Goal: Transaction & Acquisition: Subscribe to service/newsletter

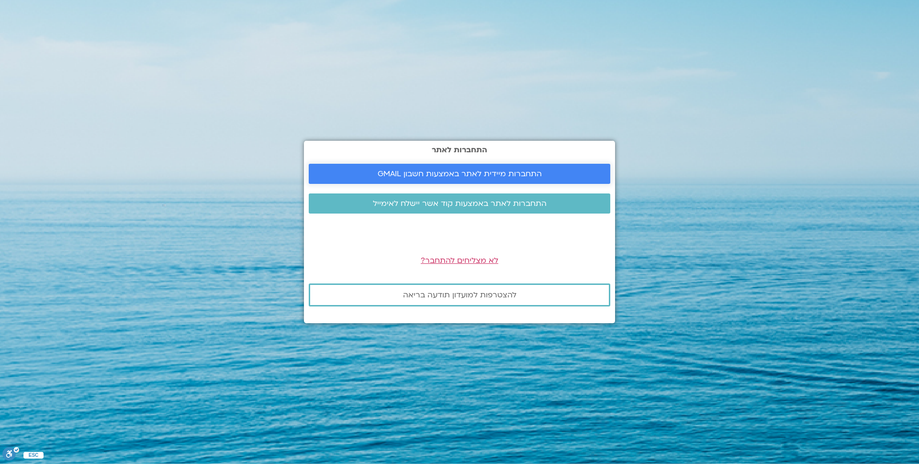
click at [533, 173] on span "התחברות מיידית לאתר באמצעות חשבון GMAIL" at bounding box center [459, 173] width 164 height 9
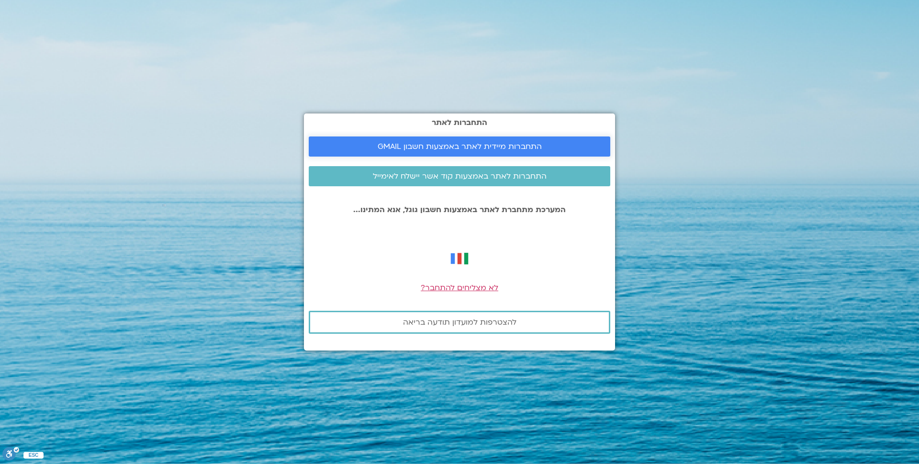
click at [514, 143] on span "התחברות מיידית לאתר באמצעות חשבון GMAIL" at bounding box center [459, 146] width 164 height 9
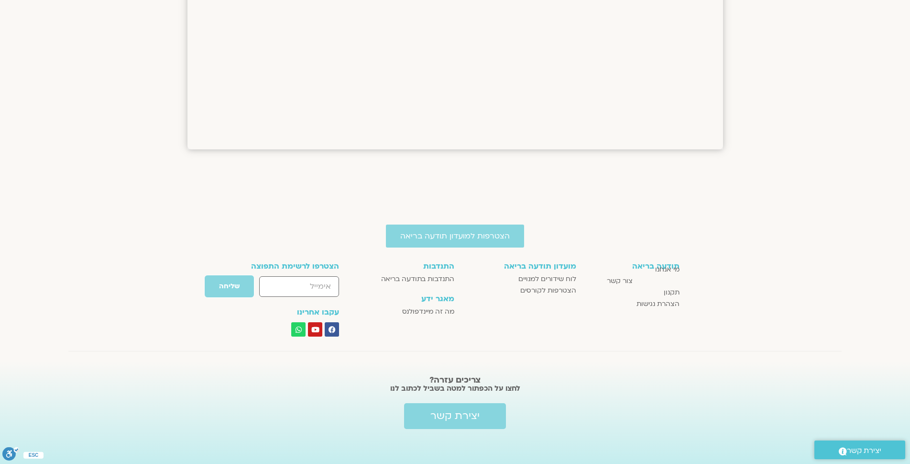
scroll to position [1274, 0]
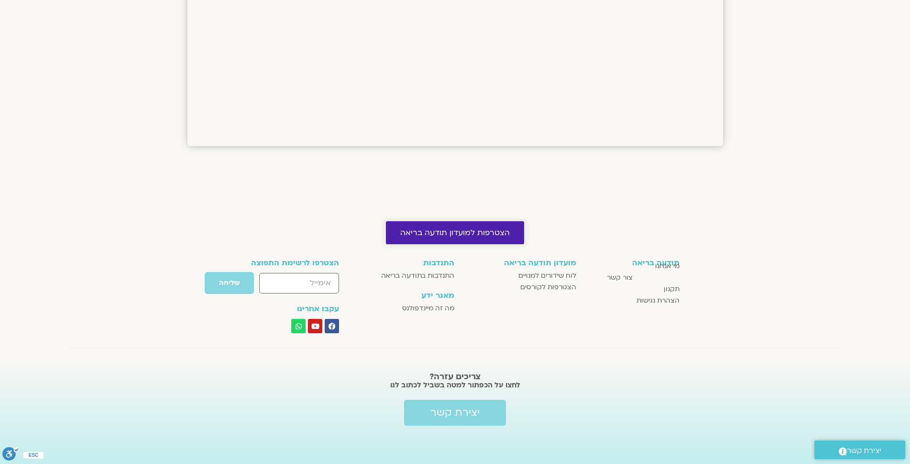
click at [495, 237] on span "הצטרפות למועדון תודעה בריאה" at bounding box center [455, 232] width 110 height 9
click at [495, 231] on span "הצטרפות למועדון תודעה בריאה" at bounding box center [455, 232] width 110 height 9
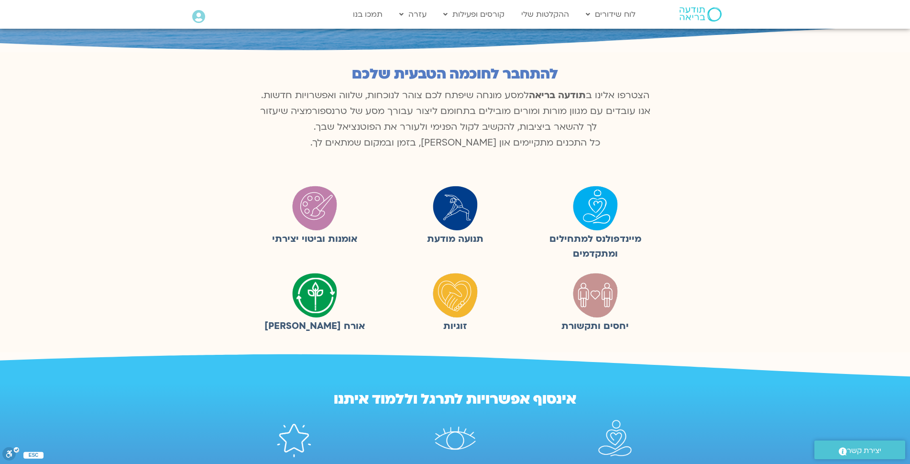
scroll to position [178, 0]
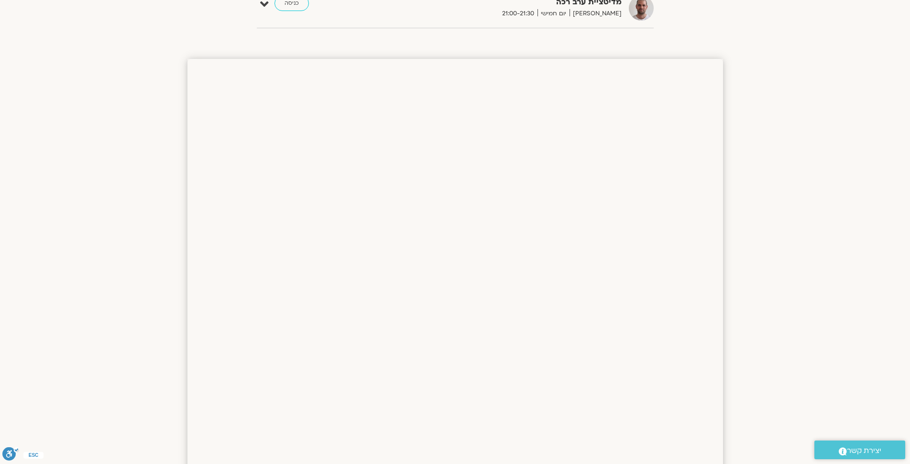
scroll to position [615, 0]
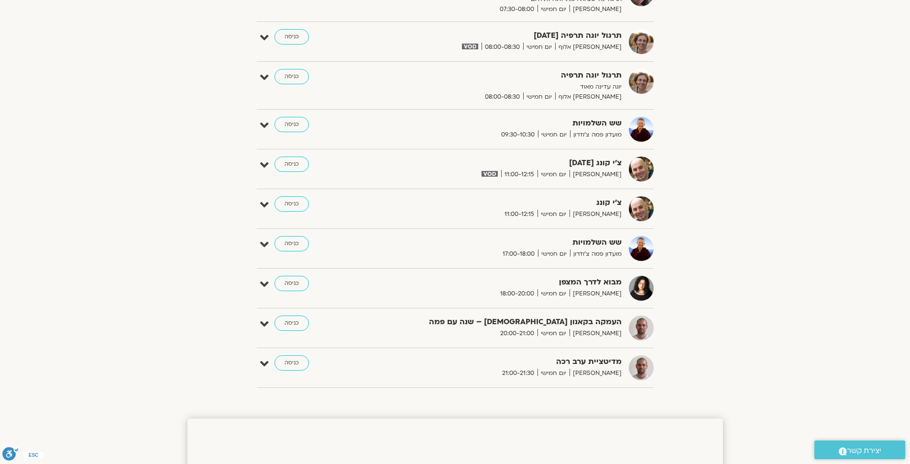
scroll to position [279, 0]
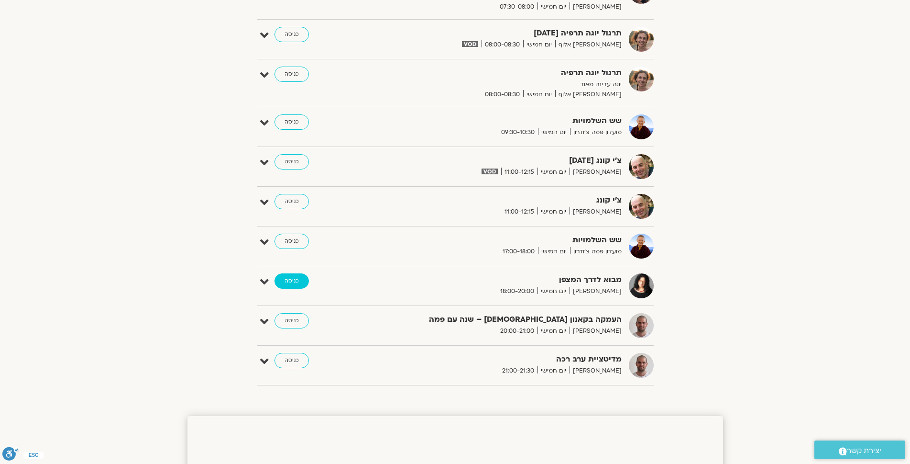
click at [288, 279] on link "כניסה" at bounding box center [292, 280] width 34 height 15
click at [297, 281] on link "כניסה" at bounding box center [292, 280] width 34 height 15
click at [264, 279] on icon at bounding box center [264, 281] width 9 height 13
